Goal: Information Seeking & Learning: Learn about a topic

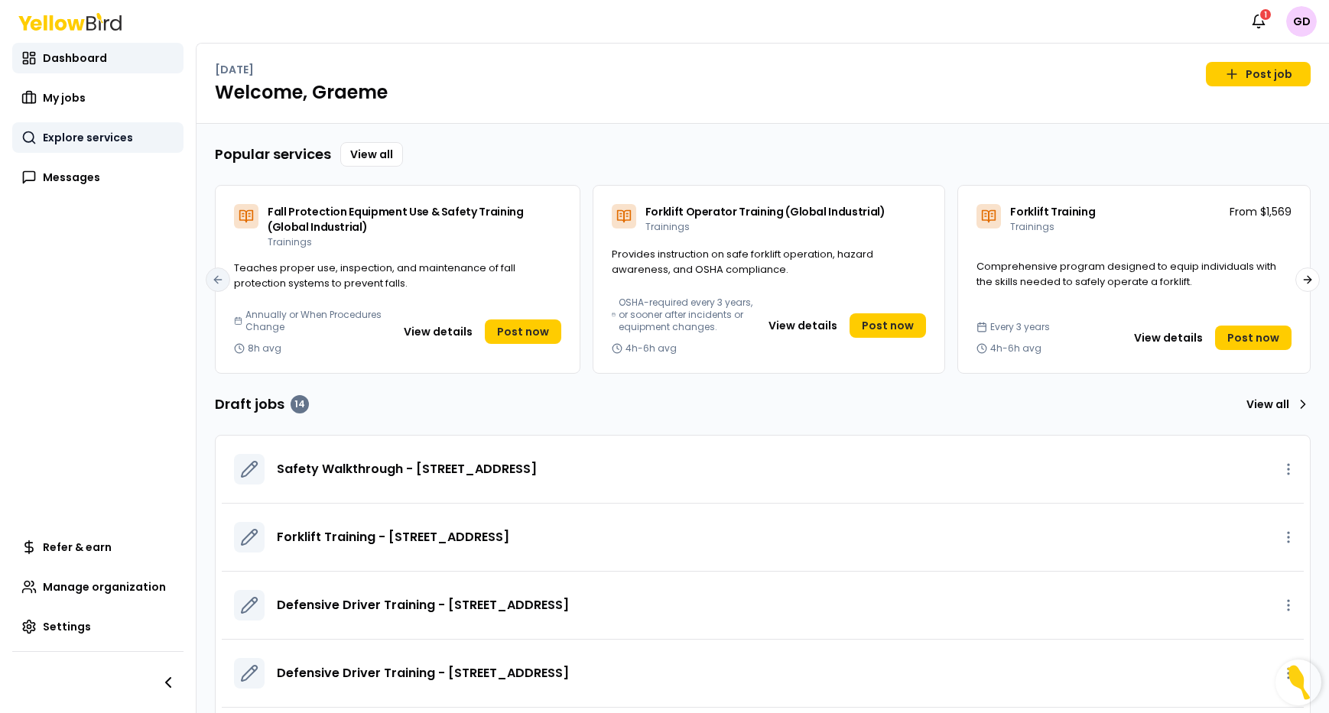
click at [70, 142] on span "Explore services" at bounding box center [88, 137] width 90 height 15
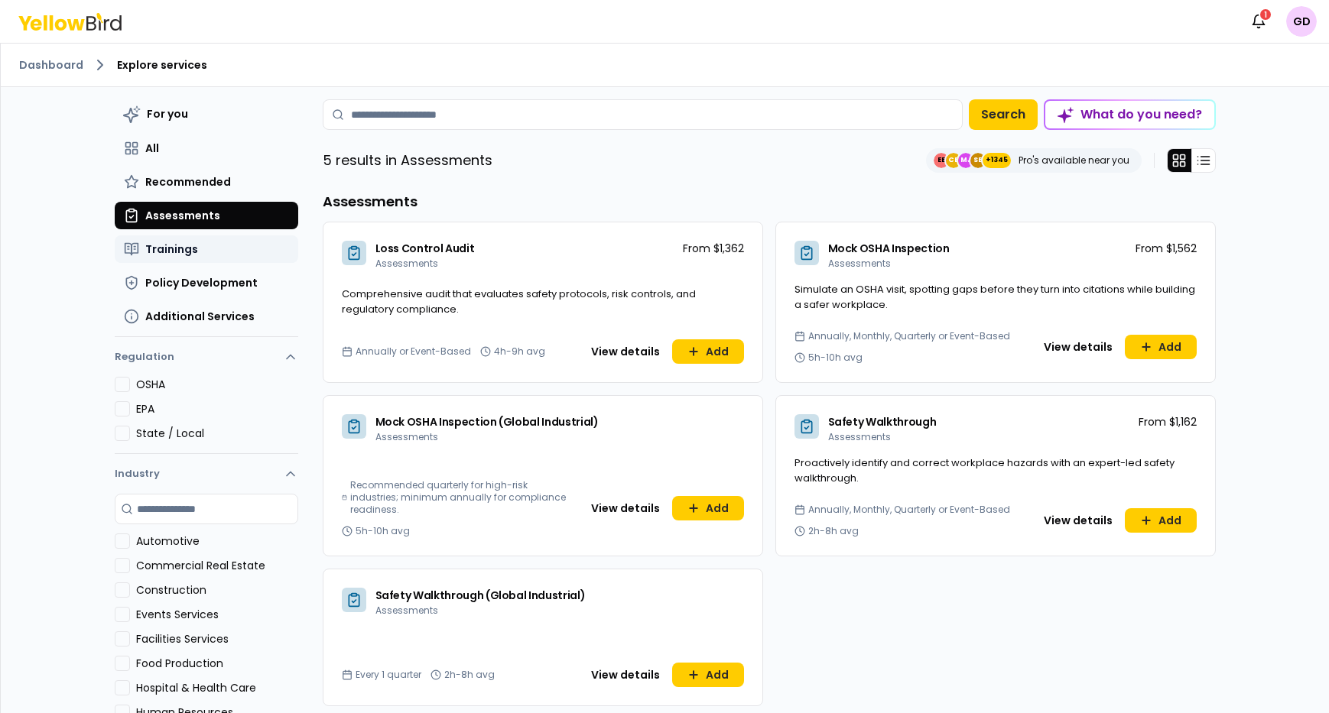
click at [197, 254] on button "Trainings" at bounding box center [207, 249] width 184 height 28
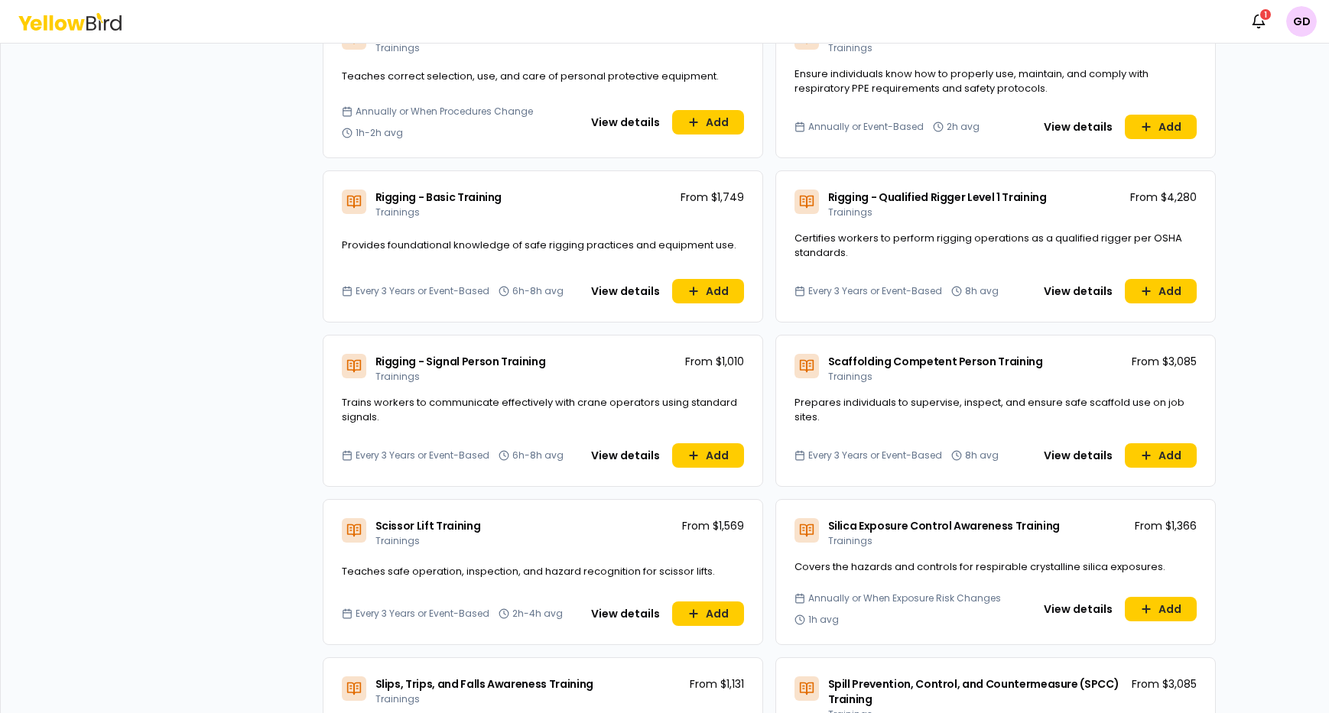
scroll to position [4448, 0]
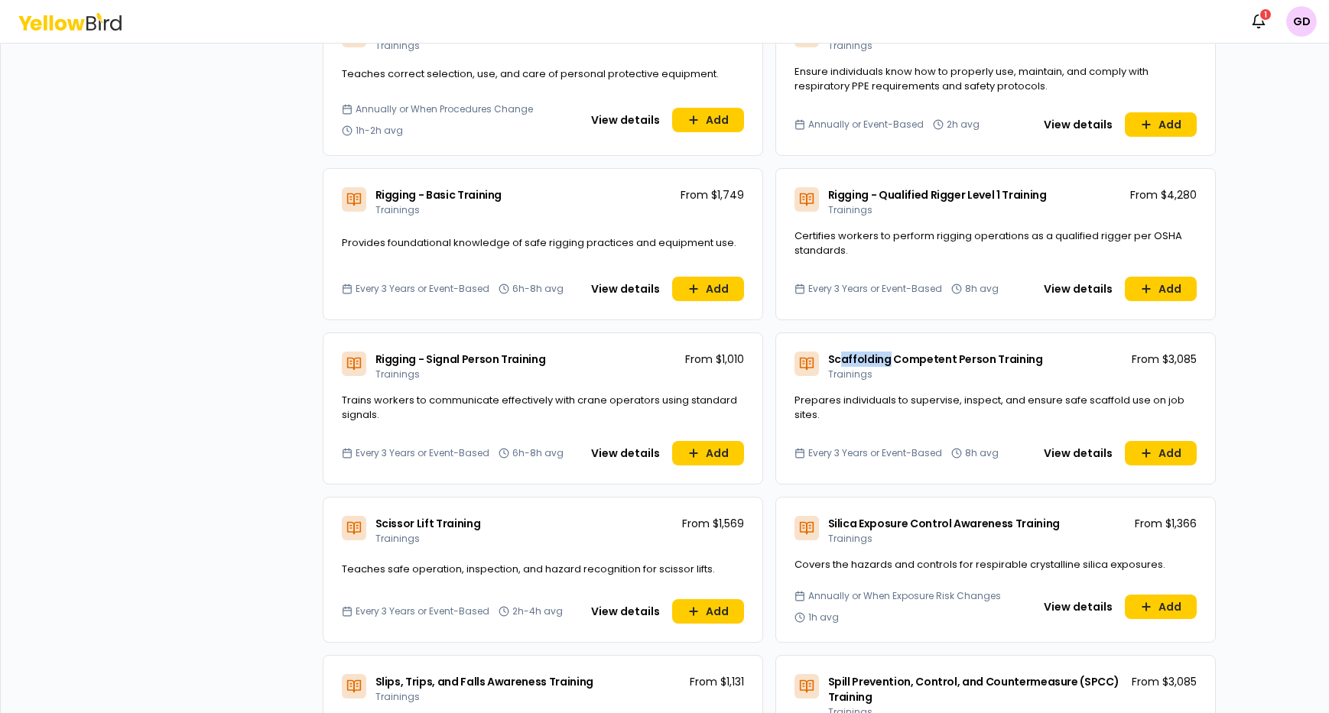
drag, startPoint x: 888, startPoint y: 313, endPoint x: 868, endPoint y: 312, distance: 19.9
click at [848, 352] on span "Scaffolding Competent Person Training" at bounding box center [935, 359] width 215 height 15
click at [1077, 441] on button "View details" at bounding box center [1078, 453] width 87 height 24
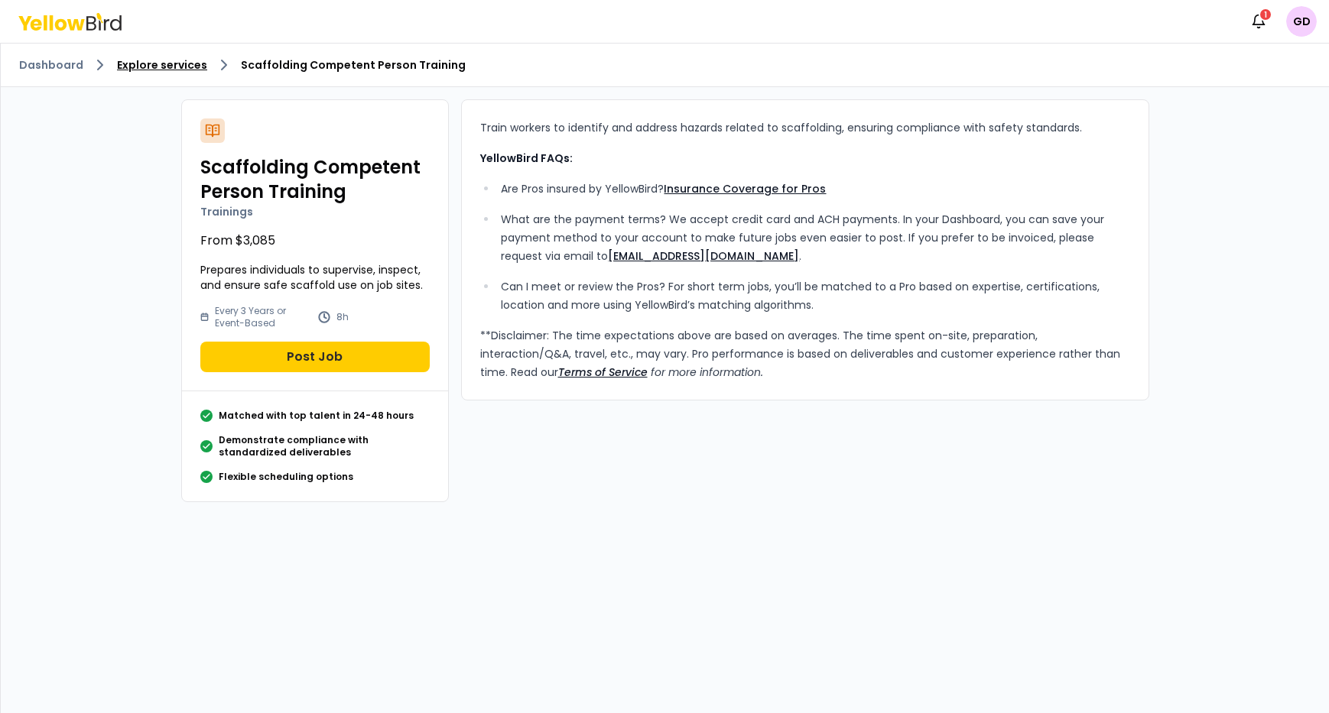
click at [169, 67] on link "Explore services" at bounding box center [162, 64] width 90 height 15
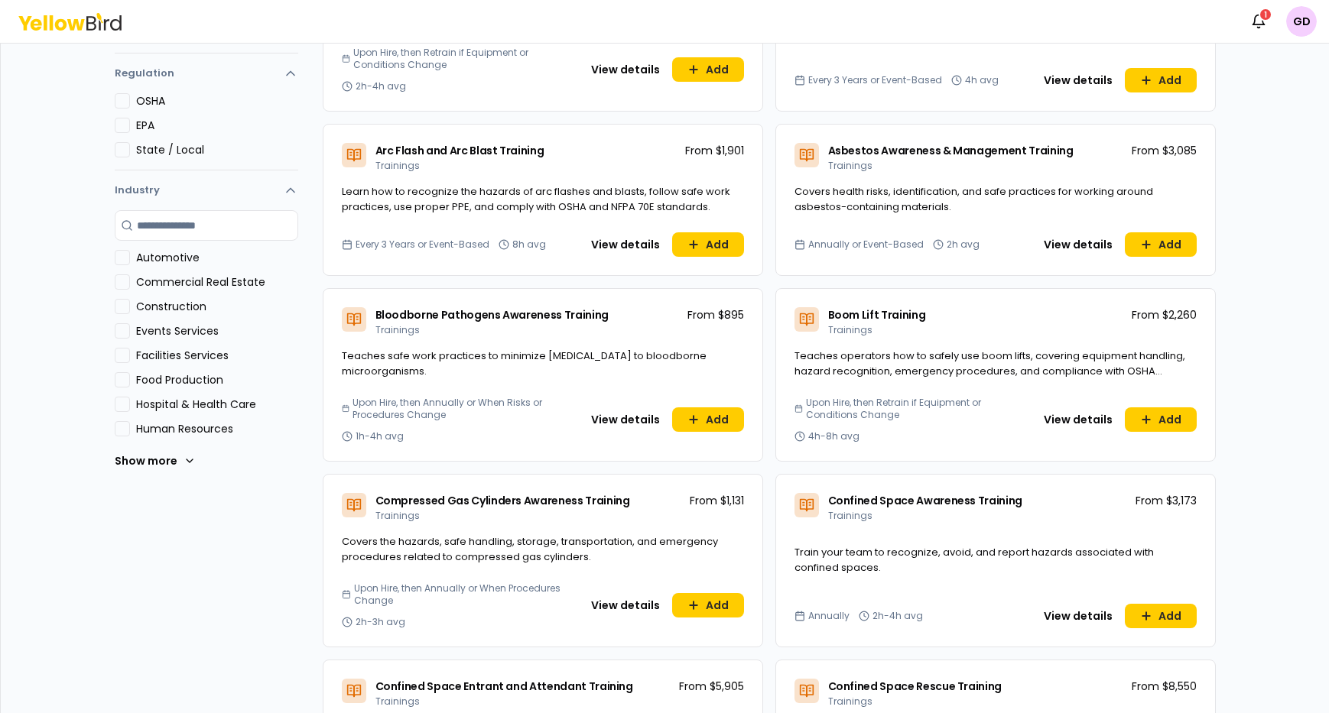
scroll to position [281, 0]
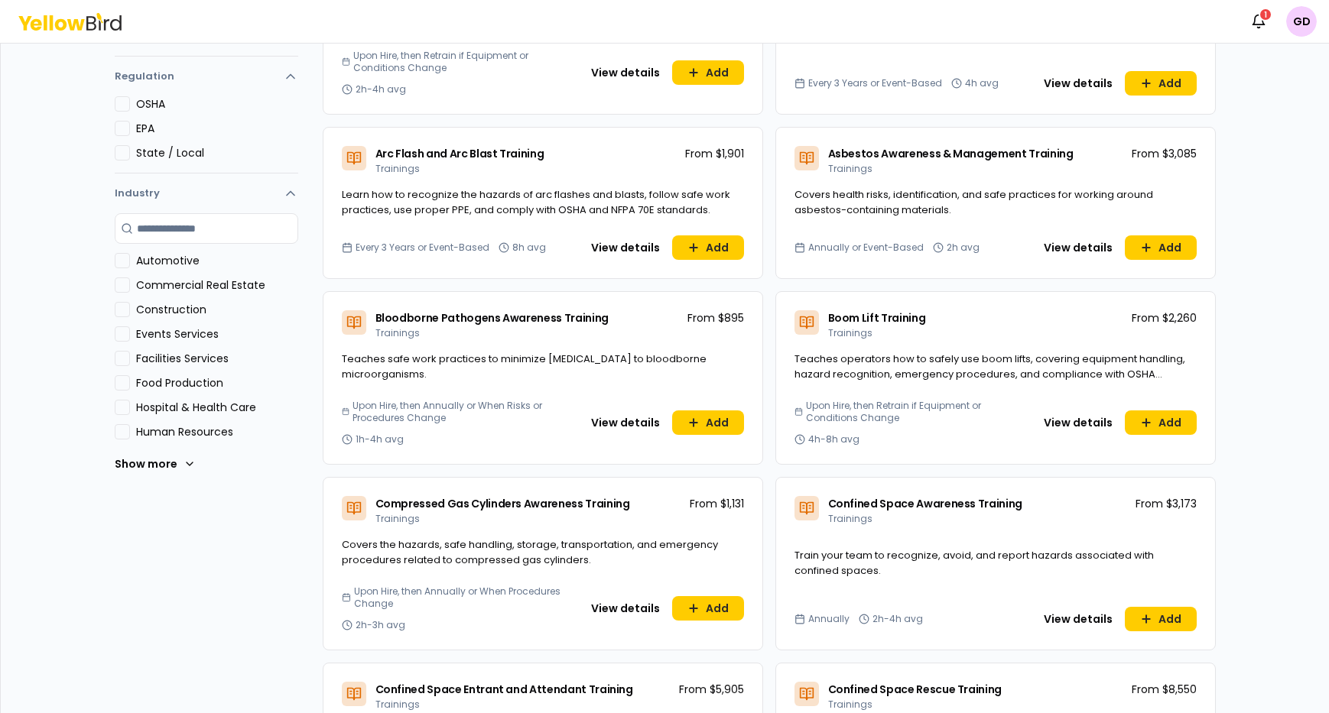
click at [452, 148] on span "Arc Flash and Arc Blast Training" at bounding box center [459, 153] width 169 height 15
drag, startPoint x: 545, startPoint y: 249, endPoint x: 505, endPoint y: 248, distance: 39.8
click at [501, 250] on div "Every 3 Years or Event-Based 8h avg" at bounding box center [459, 248] width 234 height 12
click at [630, 250] on button "View details" at bounding box center [625, 247] width 87 height 24
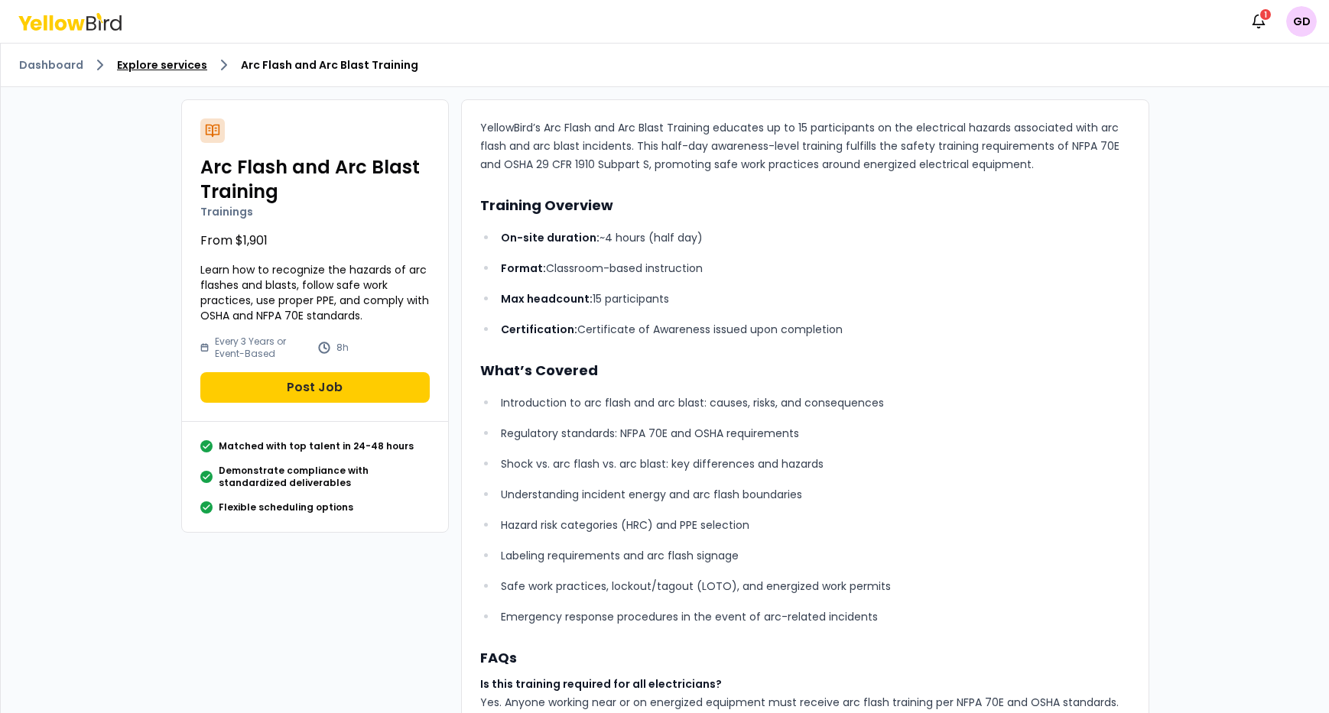
click at [146, 69] on link "Explore services" at bounding box center [162, 64] width 90 height 15
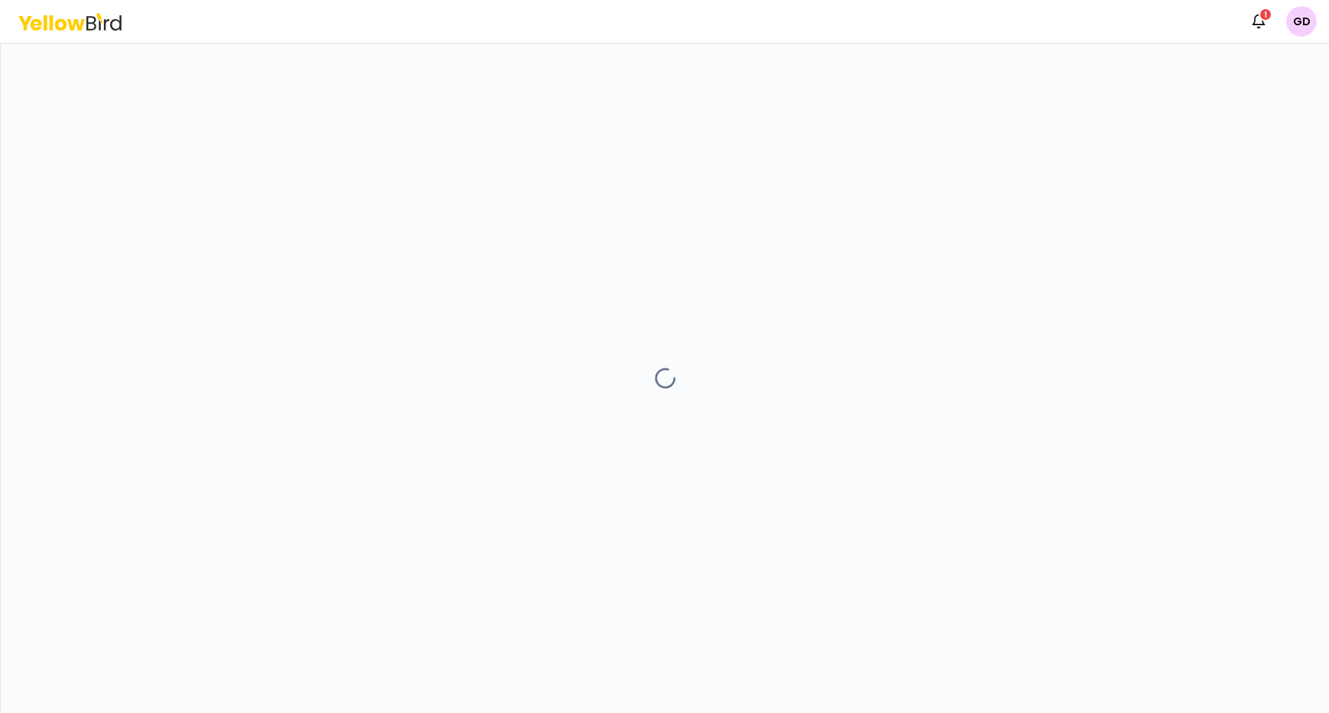
click at [91, 18] on icon at bounding box center [69, 22] width 103 height 18
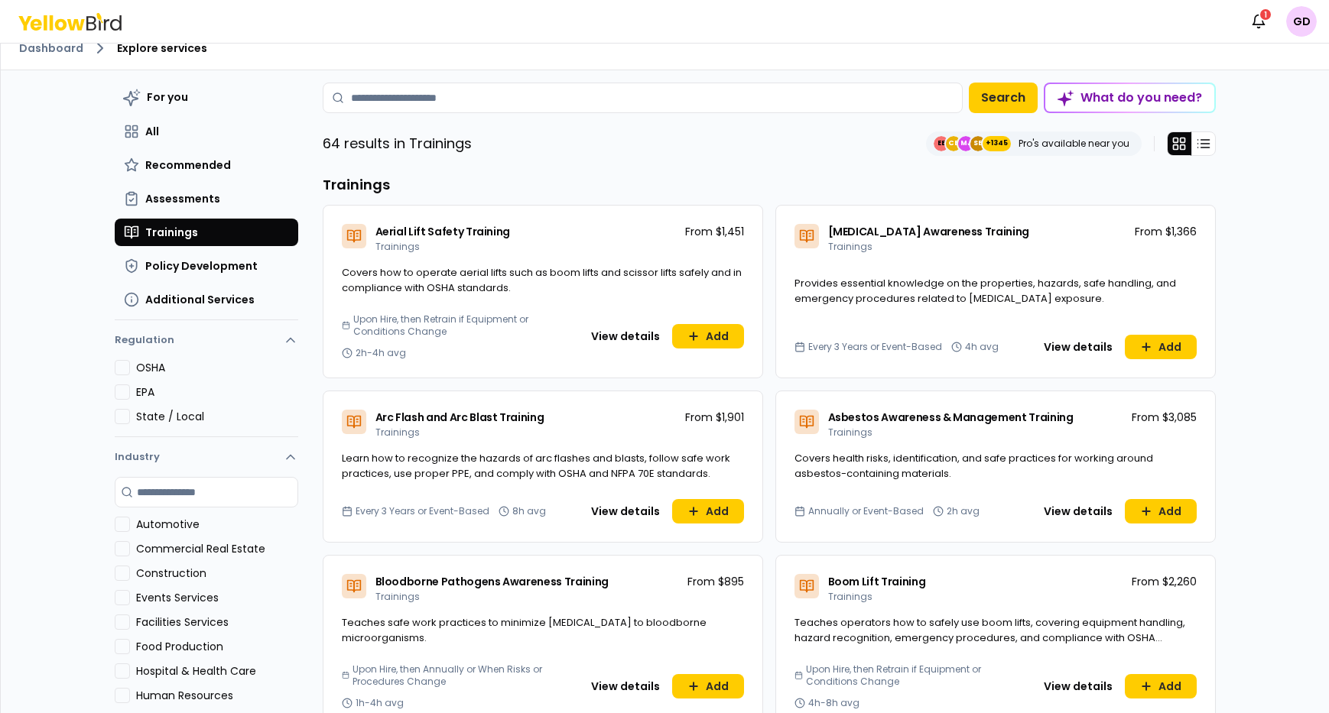
scroll to position [18, 0]
